Goal: Ask a question

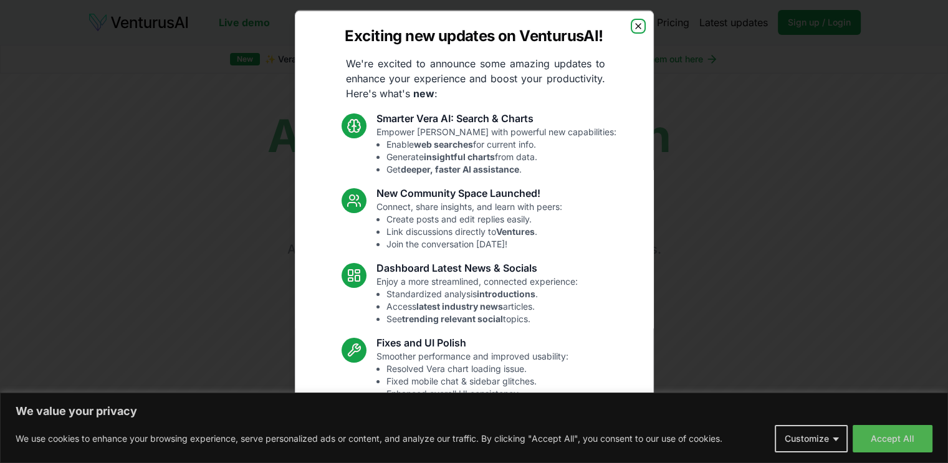
click at [633, 29] on icon "button" at bounding box center [638, 26] width 10 height 10
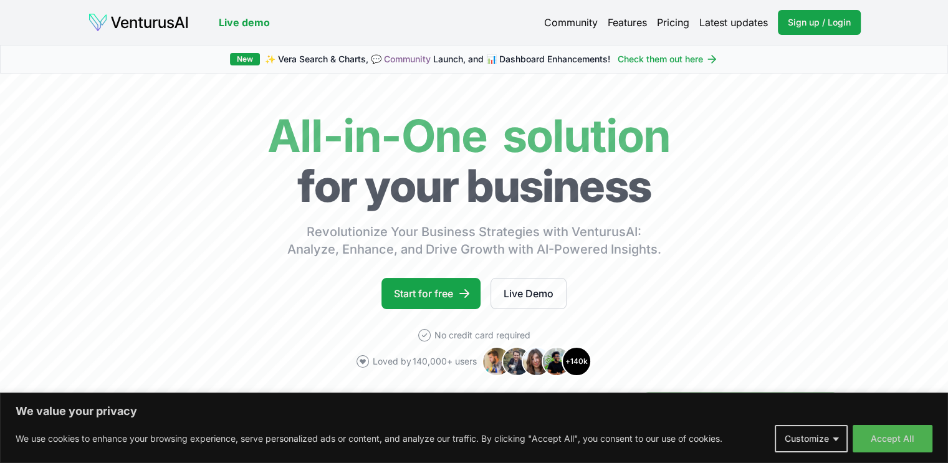
click at [675, 24] on link "Pricing" at bounding box center [673, 22] width 32 height 15
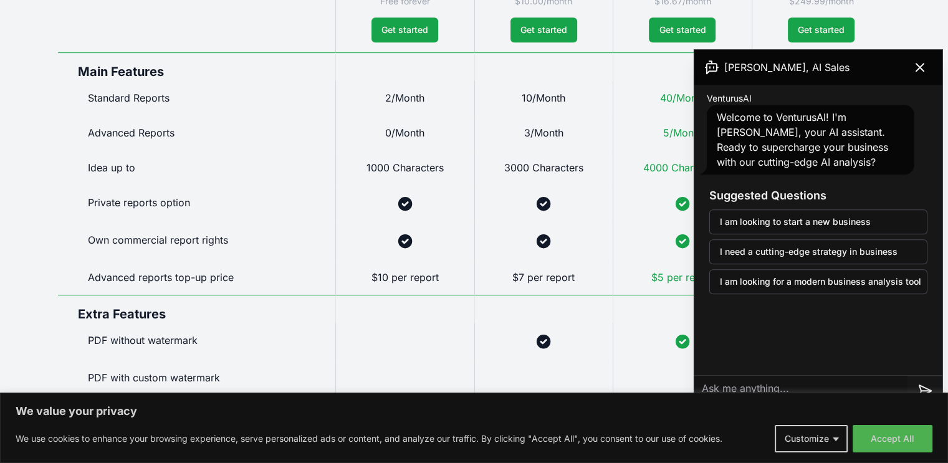
scroll to position [582, 0]
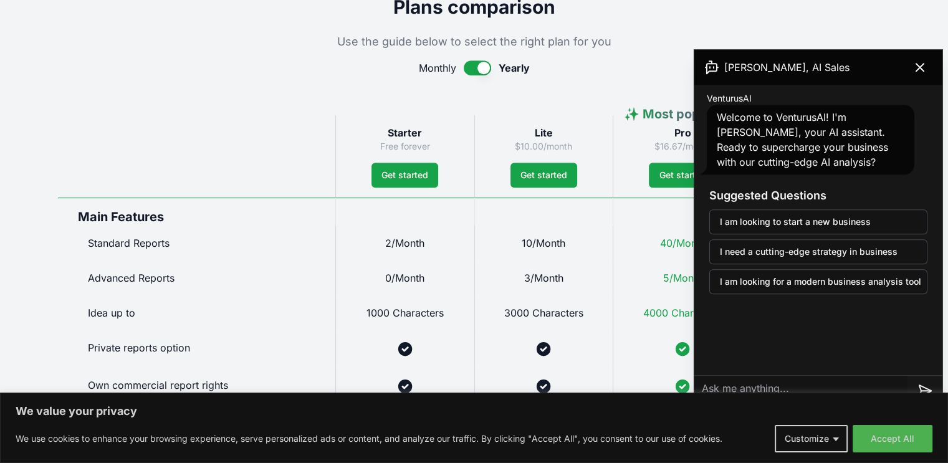
click at [865, 381] on textarea at bounding box center [801, 391] width 213 height 30
type textarea "i"
click at [817, 344] on div "VenturusAI Welcome to VenturusAI! I'm [PERSON_NAME], your AI assistant. Ready t…" at bounding box center [819, 230] width 248 height 291
click at [875, 385] on textarea "i need a vutting-edge streag" at bounding box center [801, 391] width 213 height 30
click at [706, 385] on textarea "i need a cutting-edge strategy in eye" at bounding box center [801, 391] width 213 height 30
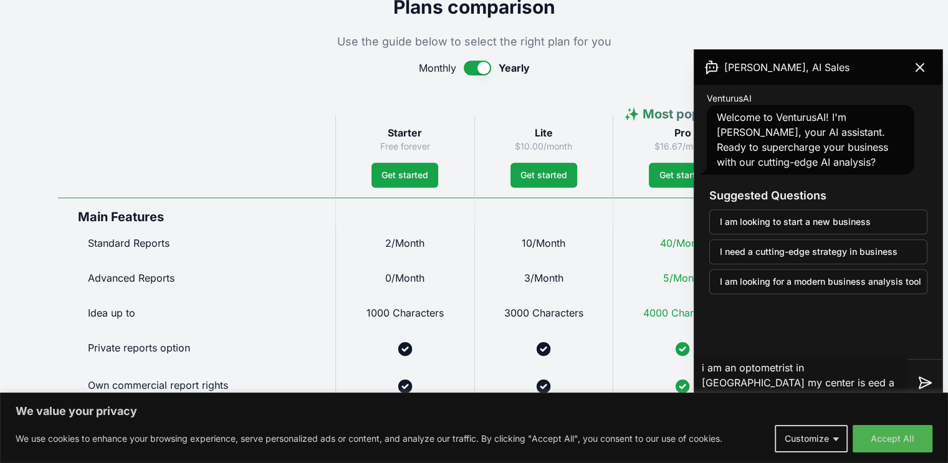
click at [744, 386] on textarea "i am an optometrist in [GEOGRAPHIC_DATA] my center is eed a cutting-edge strate…" at bounding box center [801, 382] width 213 height 55
type textarea "i am an optometrist in [GEOGRAPHIC_DATA] my center is a cutting-edge strategy i…"
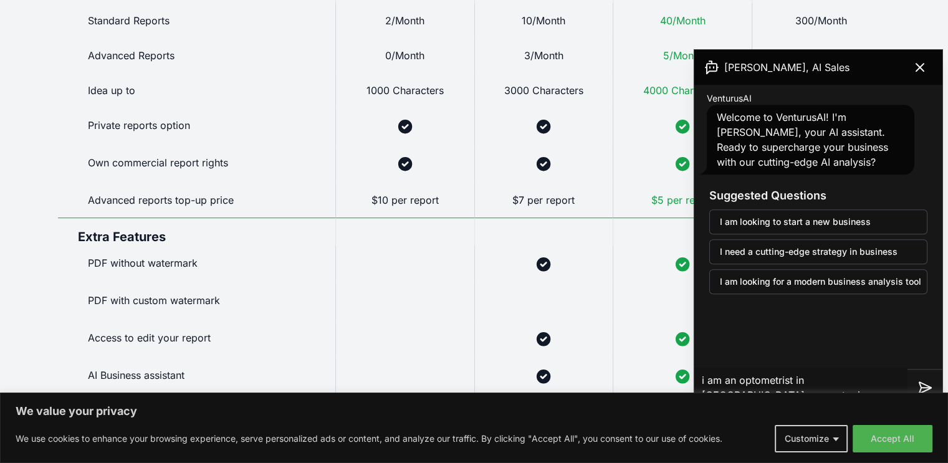
scroll to position [806, 0]
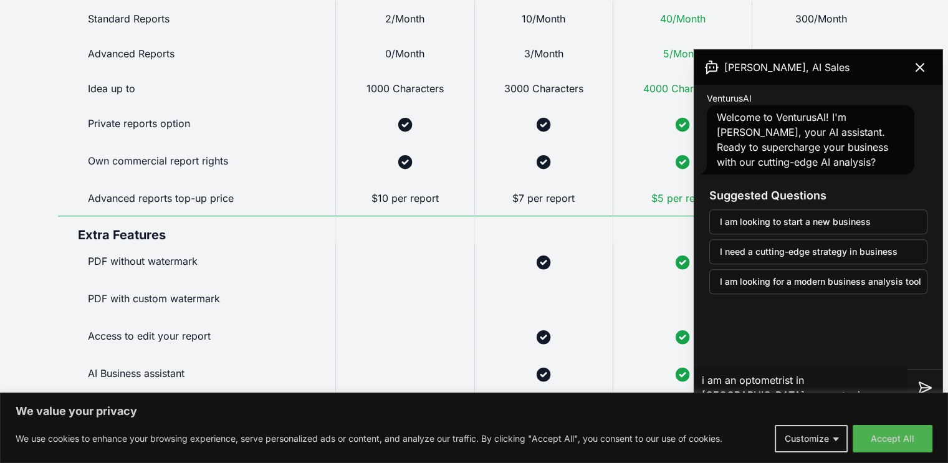
click at [885, 383] on textarea "i am an optometrist in [GEOGRAPHIC_DATA] my center is a cutting-edge strategy i…" at bounding box center [801, 388] width 213 height 40
drag, startPoint x: 701, startPoint y: 378, endPoint x: 944, endPoint y: 443, distance: 251.7
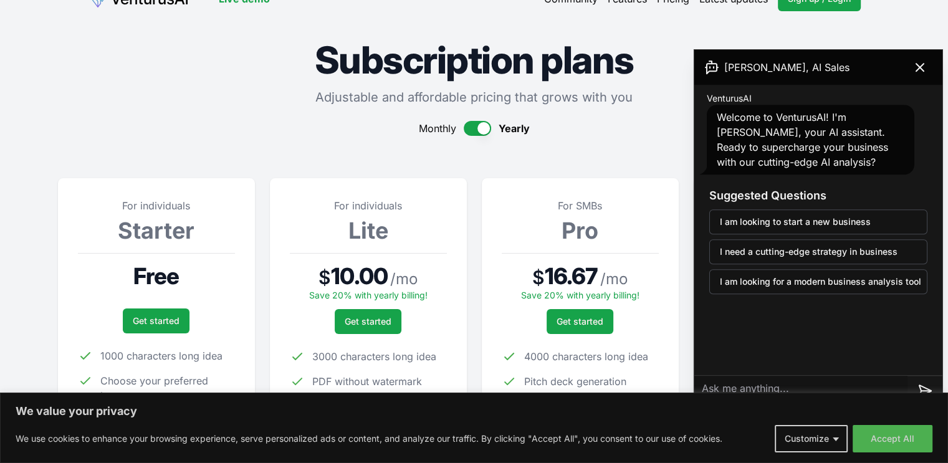
scroll to position [0, 0]
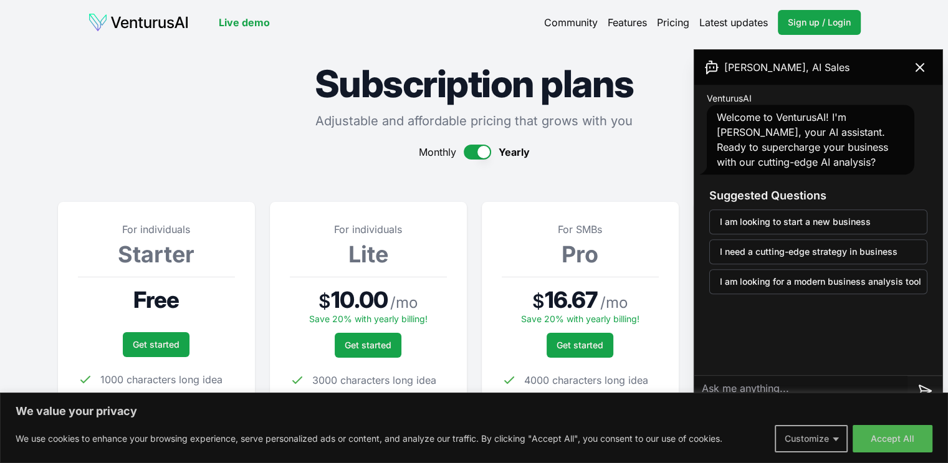
click at [824, 441] on button "Customize" at bounding box center [811, 438] width 73 height 27
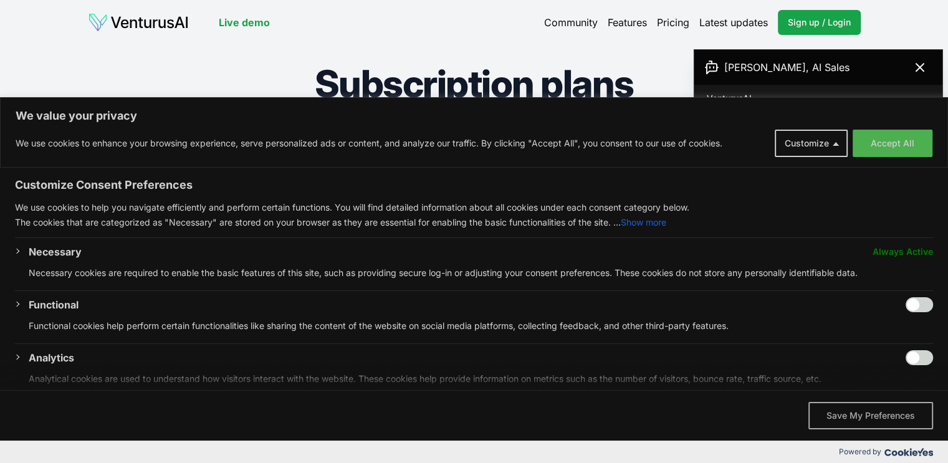
click at [883, 414] on button "Save My Preferences" at bounding box center [871, 415] width 125 height 27
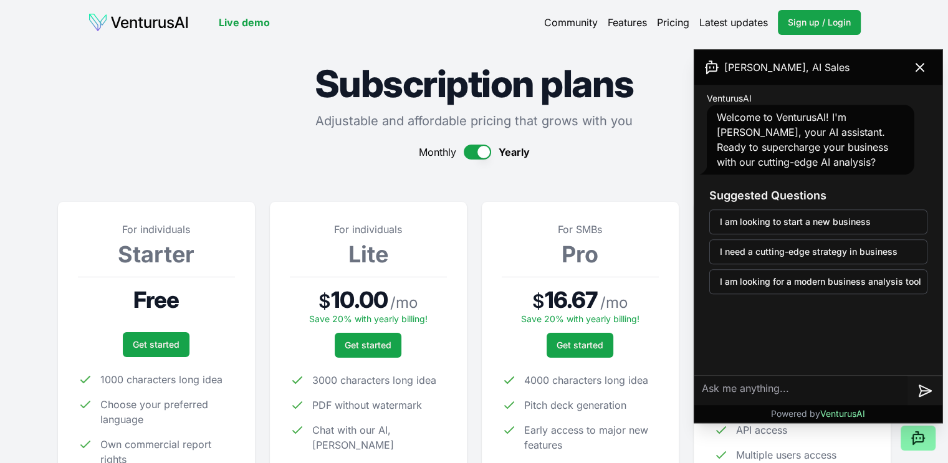
click at [821, 394] on textarea at bounding box center [801, 391] width 213 height 30
paste textarea "i am an optometrist in [GEOGRAPHIC_DATA] my center is a cutting-edge strategy i…"
click at [702, 391] on textarea "i am an optometrist in [GEOGRAPHIC_DATA] my center is a cutting-edge strategy i…" at bounding box center [801, 388] width 213 height 40
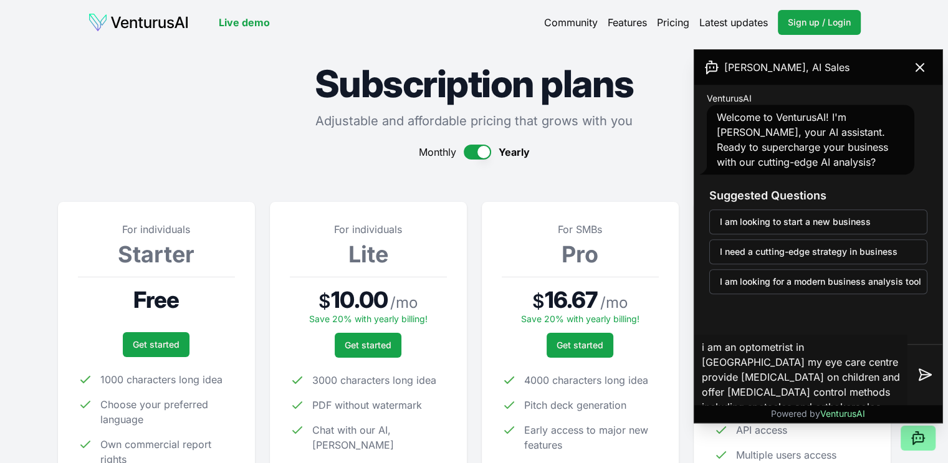
scroll to position [20, 0]
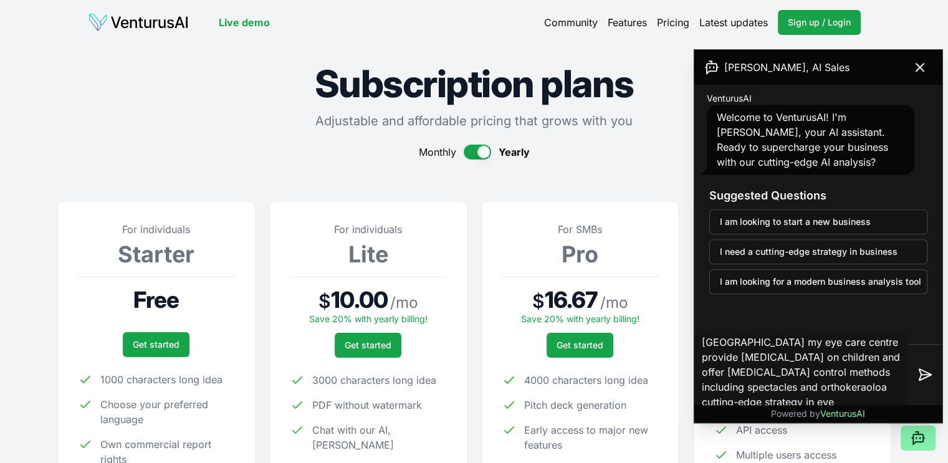
drag, startPoint x: 815, startPoint y: 388, endPoint x: 829, endPoint y: 390, distance: 13.8
click at [842, 390] on textarea "i am an optometrist in [GEOGRAPHIC_DATA] my eye care centre provide [MEDICAL_DA…" at bounding box center [801, 375] width 213 height 80
click at [817, 387] on textarea "i am an optometrist in [GEOGRAPHIC_DATA] my eye care centre provide [MEDICAL_DA…" at bounding box center [801, 375] width 213 height 80
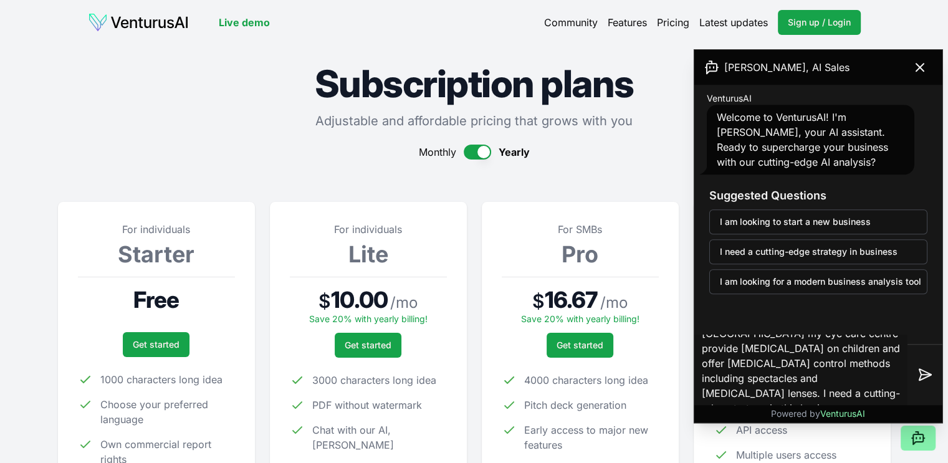
scroll to position [6, 0]
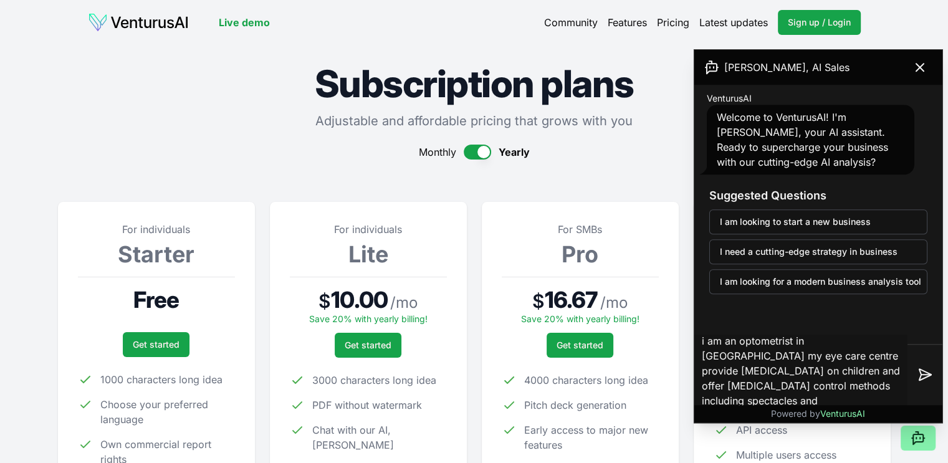
click at [777, 370] on textarea "i am an optometrist in [GEOGRAPHIC_DATA] my eye care centre provide [MEDICAL_DA…" at bounding box center [801, 375] width 213 height 80
drag, startPoint x: 838, startPoint y: 371, endPoint x: 852, endPoint y: 380, distance: 17.1
click at [852, 380] on textarea "i am an optometrist in [GEOGRAPHIC_DATA] my eye care center provide [MEDICAL_DA…" at bounding box center [801, 375] width 213 height 80
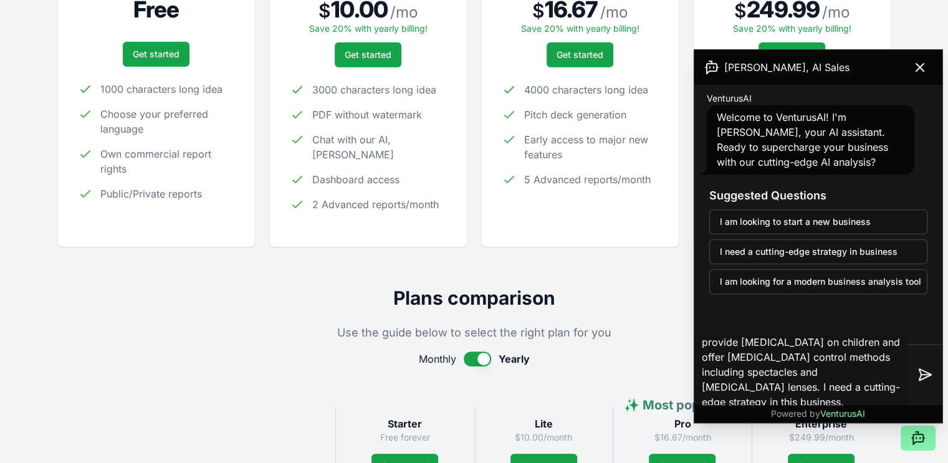
scroll to position [0, 0]
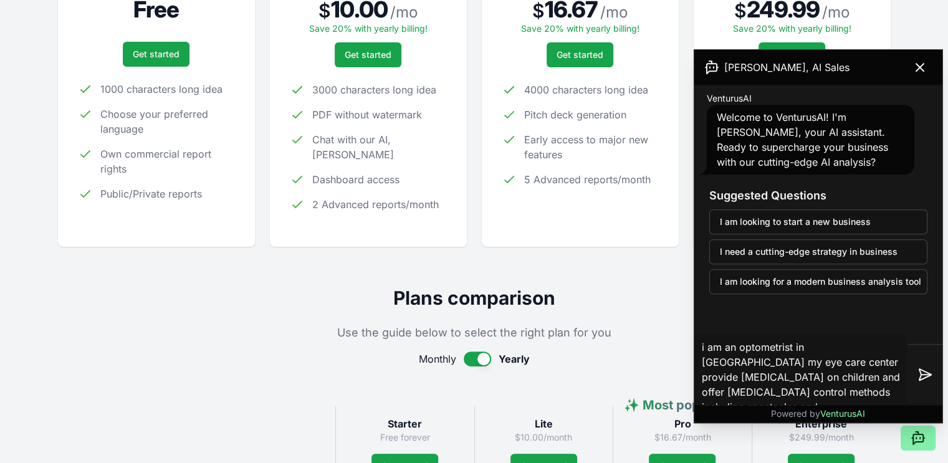
drag, startPoint x: 766, startPoint y: 398, endPoint x: 696, endPoint y: 344, distance: 88.8
click at [696, 344] on textarea "i am an optometrist in [GEOGRAPHIC_DATA] my eye care center provide [MEDICAL_DA…" at bounding box center [801, 375] width 213 height 80
click at [767, 365] on textarea "i am an optometrist in [GEOGRAPHIC_DATA] my eye care center provide [MEDICAL_DA…" at bounding box center [801, 375] width 213 height 80
click at [805, 363] on textarea "i am an optometrist in [GEOGRAPHIC_DATA] my eye care clinic provide [MEDICAL_DA…" at bounding box center [801, 375] width 213 height 80
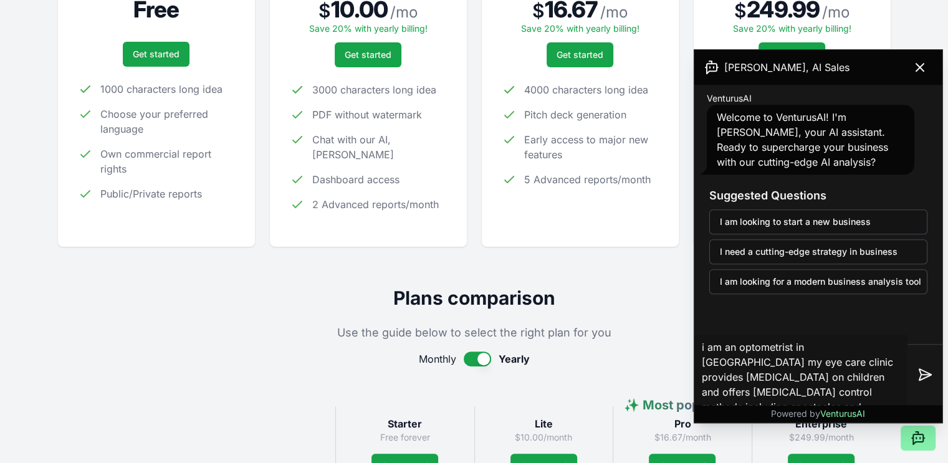
scroll to position [29, 0]
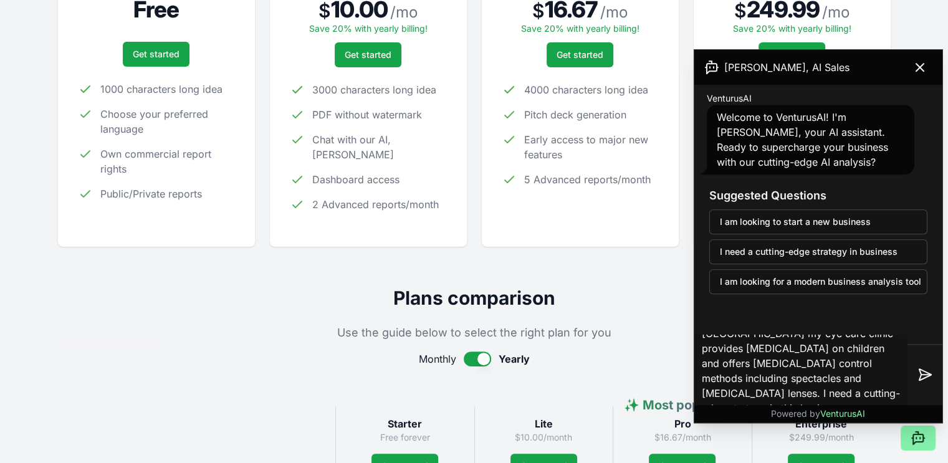
click at [874, 403] on textarea "i am an optometrist in [GEOGRAPHIC_DATA] my eye care clinic provides [MEDICAL_D…" at bounding box center [801, 375] width 213 height 80
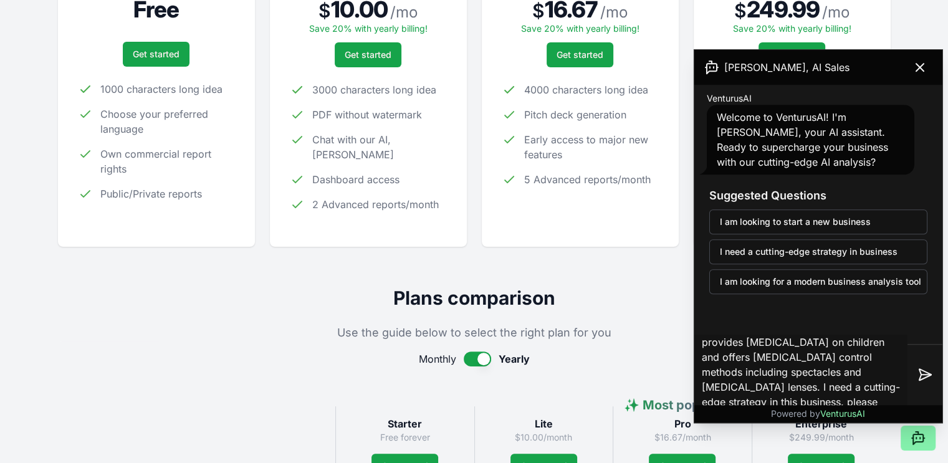
click at [830, 402] on textarea "i am an optometrist in [GEOGRAPHIC_DATA] my eye care clinic provides [MEDICAL_D…" at bounding box center [801, 375] width 213 height 80
type textarea "i am an optometrist in [GEOGRAPHIC_DATA] my eye care clinic provides [MEDICAL_D…"
click at [918, 376] on icon at bounding box center [925, 375] width 15 height 15
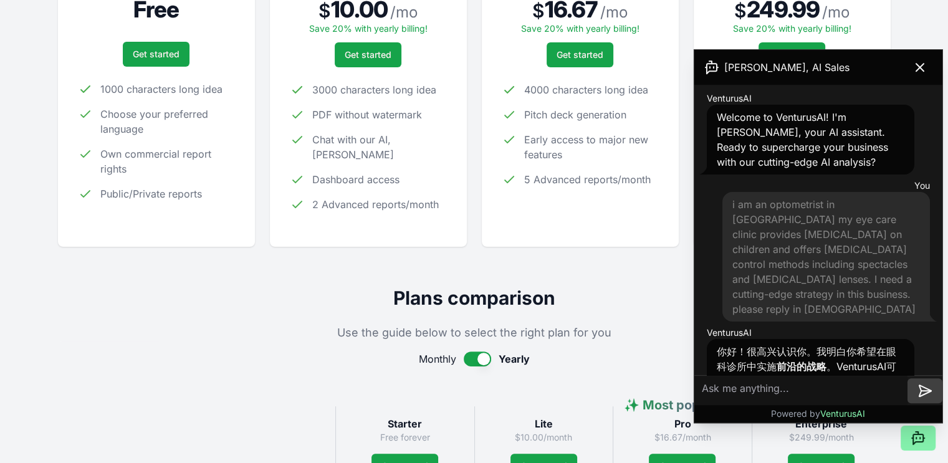
scroll to position [85, 0]
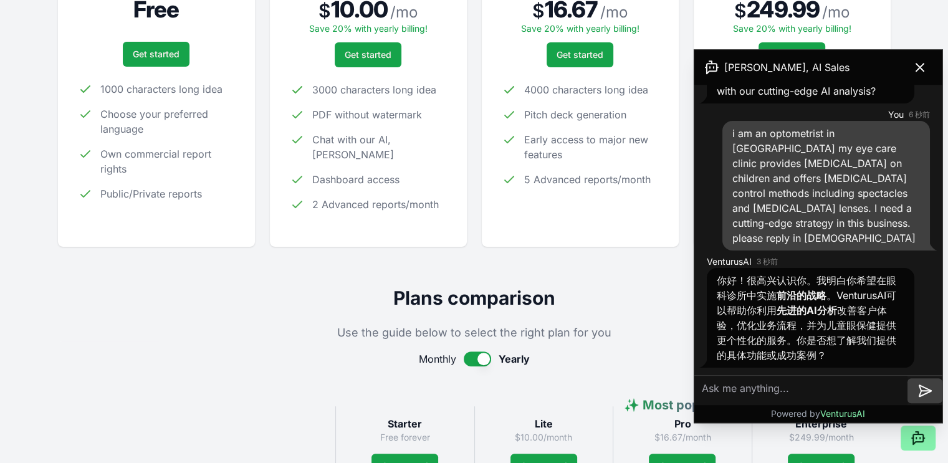
click at [786, 393] on textarea at bounding box center [801, 391] width 213 height 30
drag, startPoint x: 874, startPoint y: 328, endPoint x: 884, endPoint y: 328, distance: 10.0
click at [884, 328] on span "你好！很高兴认识你。我明白你希望在眼科诊所中实施 前沿的战略 。VenturusAI可以帮助你利用 先进的AI分析 改善客户体验，优化业务流程，并为儿童眼保健…" at bounding box center [807, 317] width 180 height 87
copy span "是"
click at [832, 392] on textarea at bounding box center [801, 391] width 213 height 30
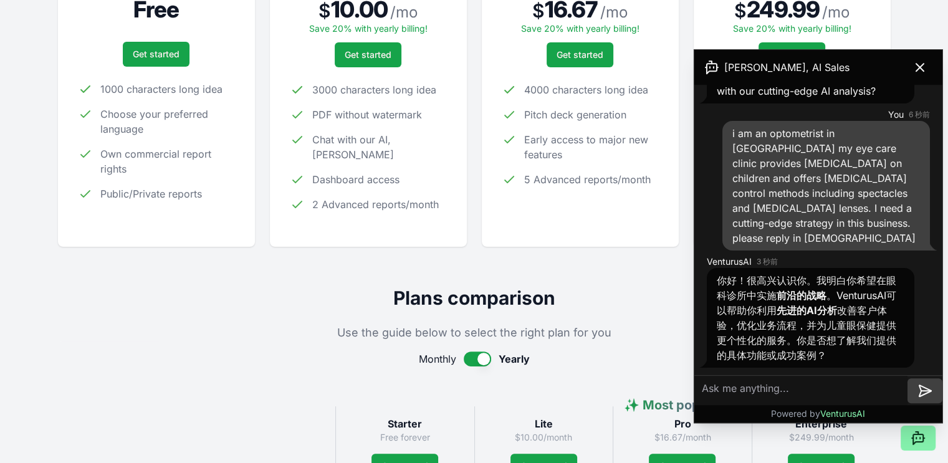
paste textarea "是"
type textarea "是"
click at [920, 390] on icon at bounding box center [925, 390] width 15 height 15
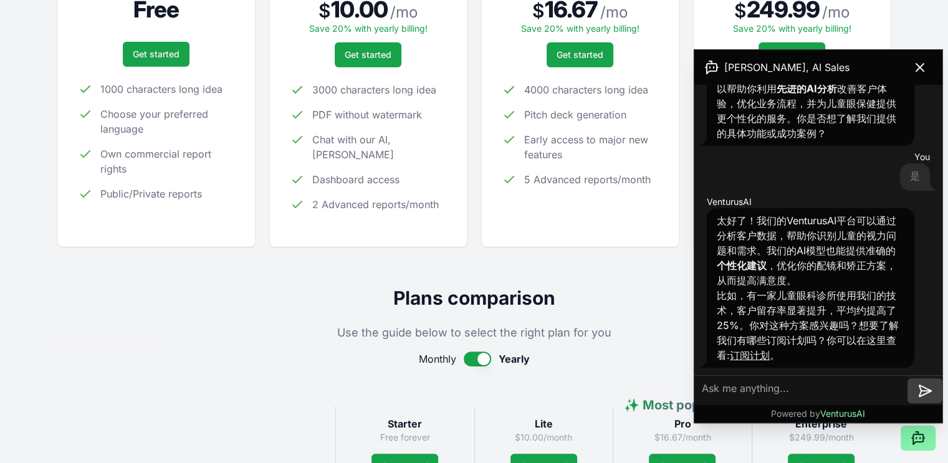
scroll to position [307, 0]
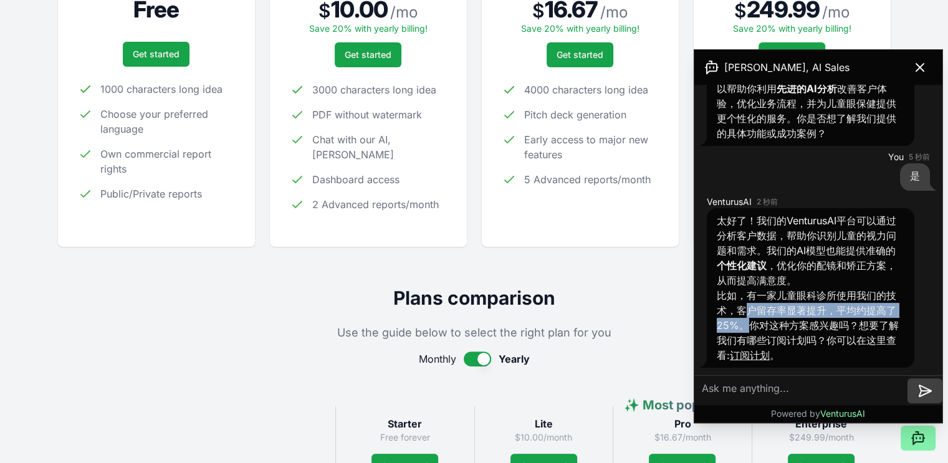
drag, startPoint x: 773, startPoint y: 323, endPoint x: 725, endPoint y: 286, distance: 60.9
click at [725, 286] on div "太好了！我们的VenturusAI平台可以通过分析客户数据，帮助你识别儿童的视力问题和需求。我们的AI模型也能提供准确的 个性化建议 ，优化你的配镜和矫正方案…" at bounding box center [811, 288] width 188 height 150
click at [761, 254] on p "太好了！我们的VenturusAI平台可以通过分析客户数据，帮助你识别儿童的视力问题和需求。我们的AI模型也能提供准确的 个性化建议 ，优化你的配镜和矫正方案…" at bounding box center [811, 250] width 188 height 75
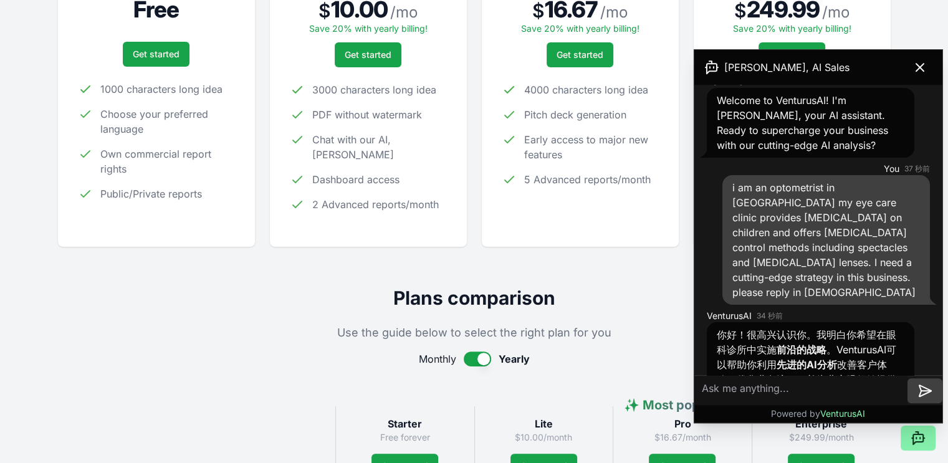
scroll to position [0, 0]
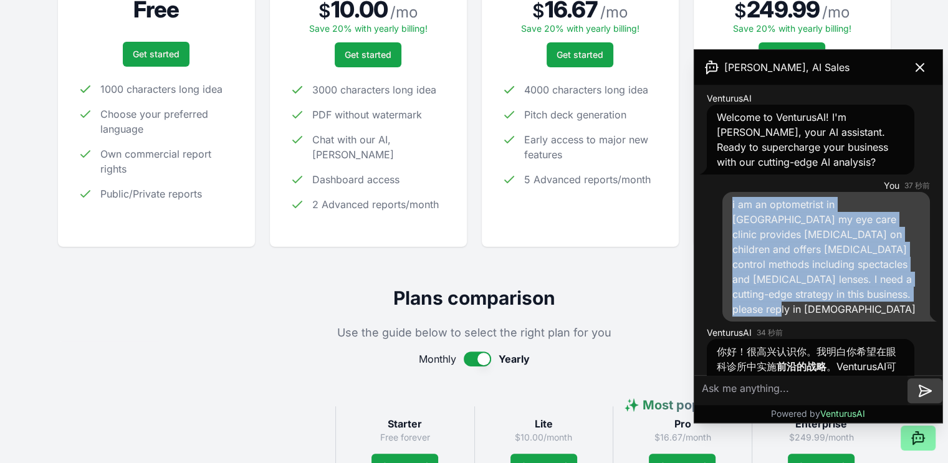
drag, startPoint x: 731, startPoint y: 201, endPoint x: 806, endPoint y: 304, distance: 126.7
click at [806, 304] on div "i am an optometrist in [GEOGRAPHIC_DATA] my eye care clinic provides [MEDICAL_D…" at bounding box center [827, 257] width 208 height 130
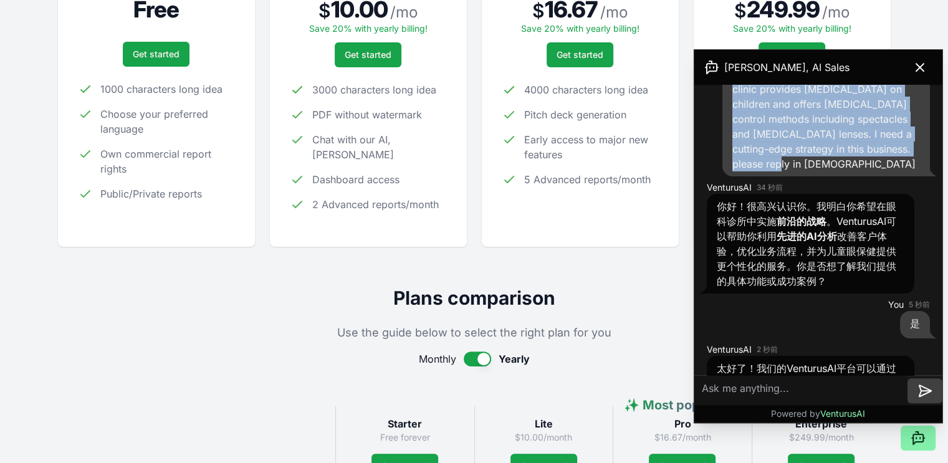
copy span "i am an optometrist in [GEOGRAPHIC_DATA] my eye care clinic provides [MEDICAL_D…"
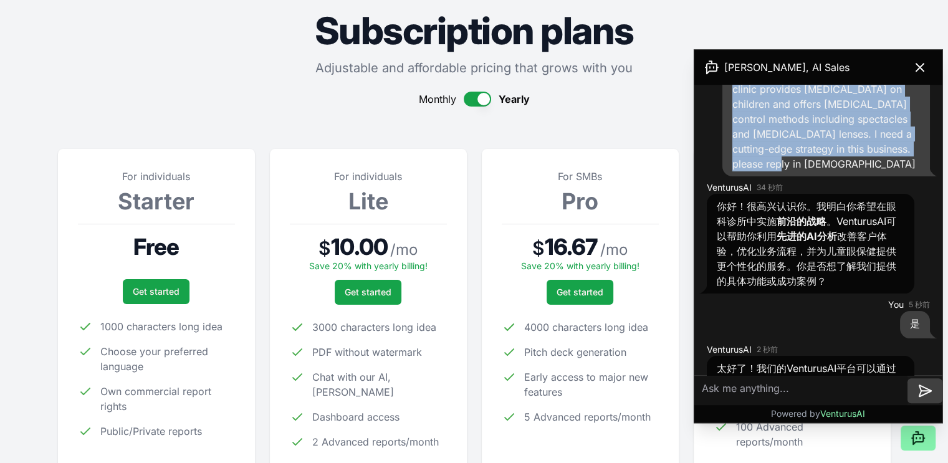
scroll to position [0, 0]
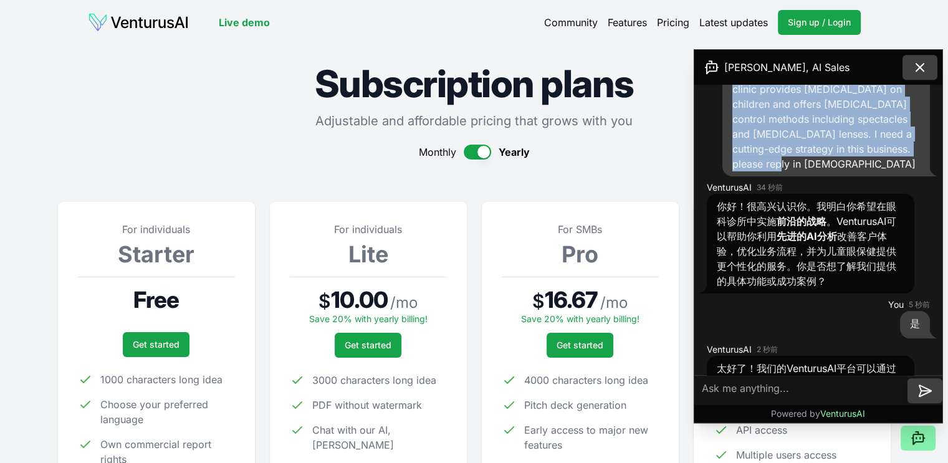
click at [913, 64] on icon at bounding box center [920, 67] width 15 height 15
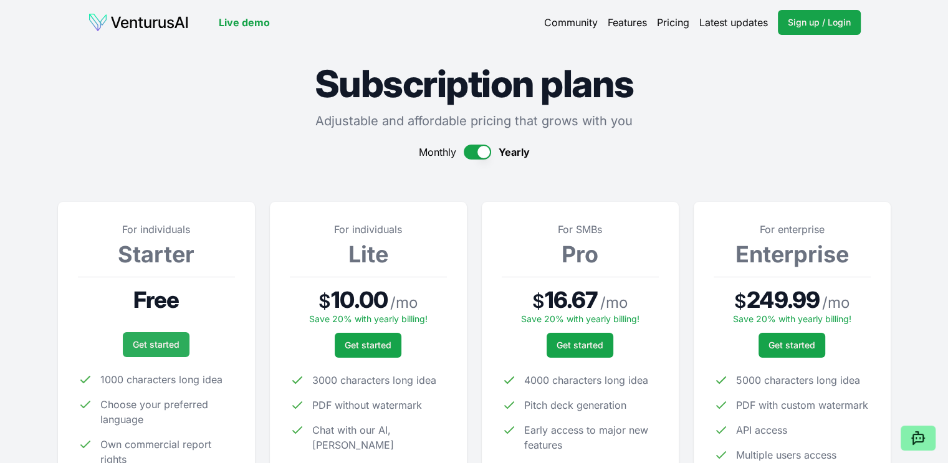
click at [160, 341] on link "Get started" at bounding box center [156, 344] width 67 height 25
